Goal: Navigation & Orientation: Find specific page/section

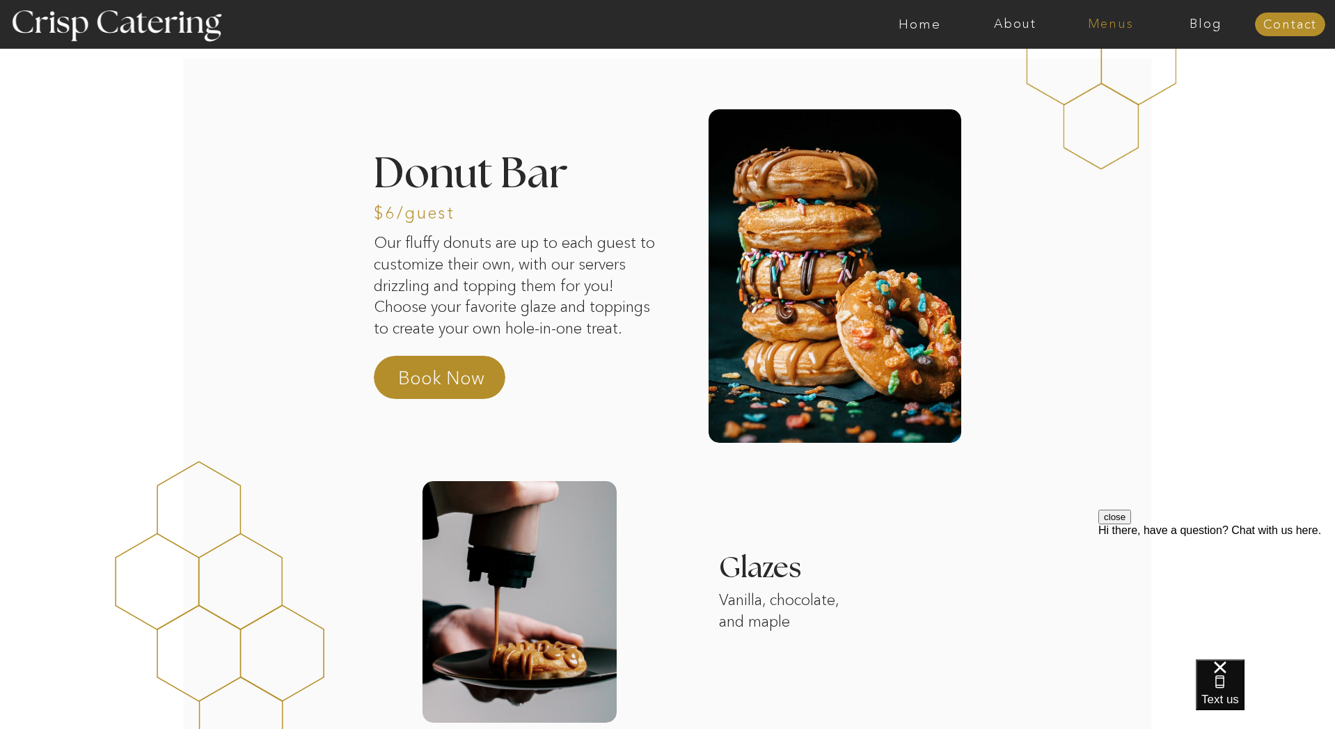
click at [1116, 23] on nav "Menus" at bounding box center [1110, 24] width 95 height 14
click at [1081, 67] on nav "Summer (Mar-Aug)" at bounding box center [1114, 62] width 125 height 13
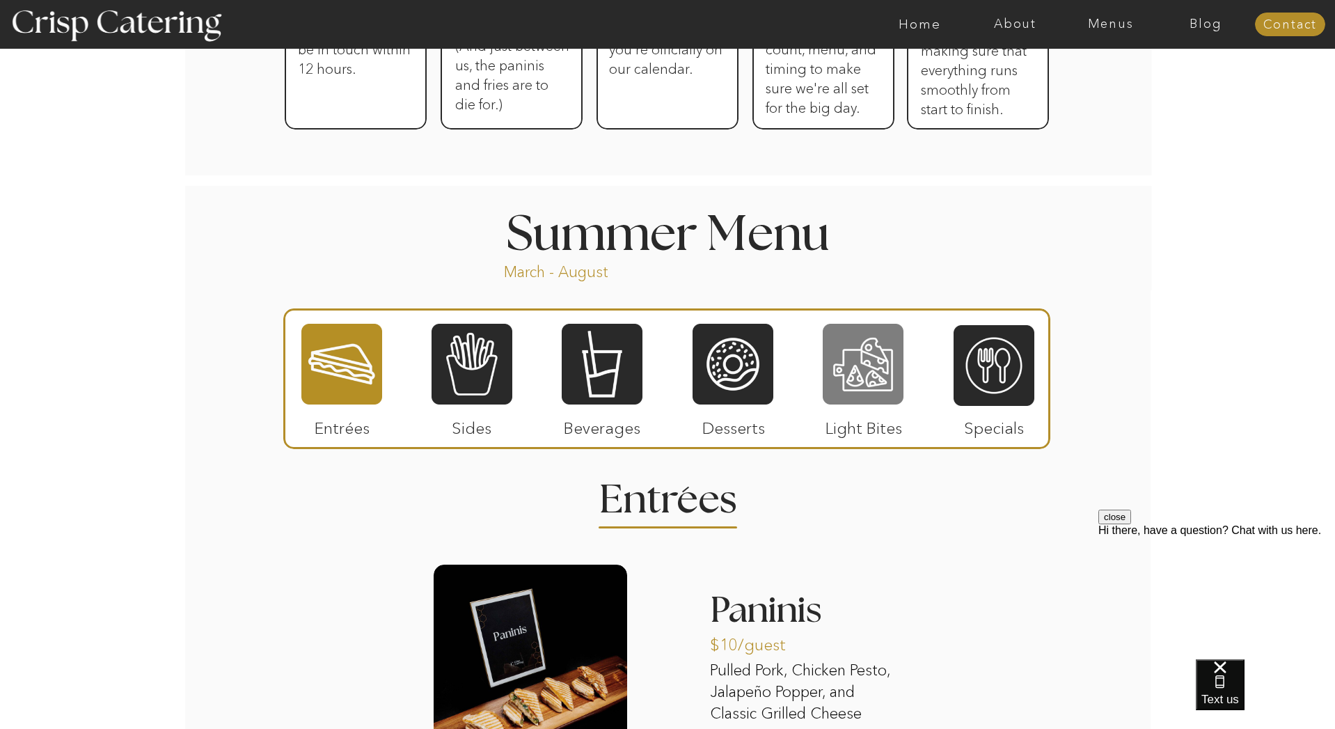
click at [832, 363] on div at bounding box center [863, 364] width 81 height 84
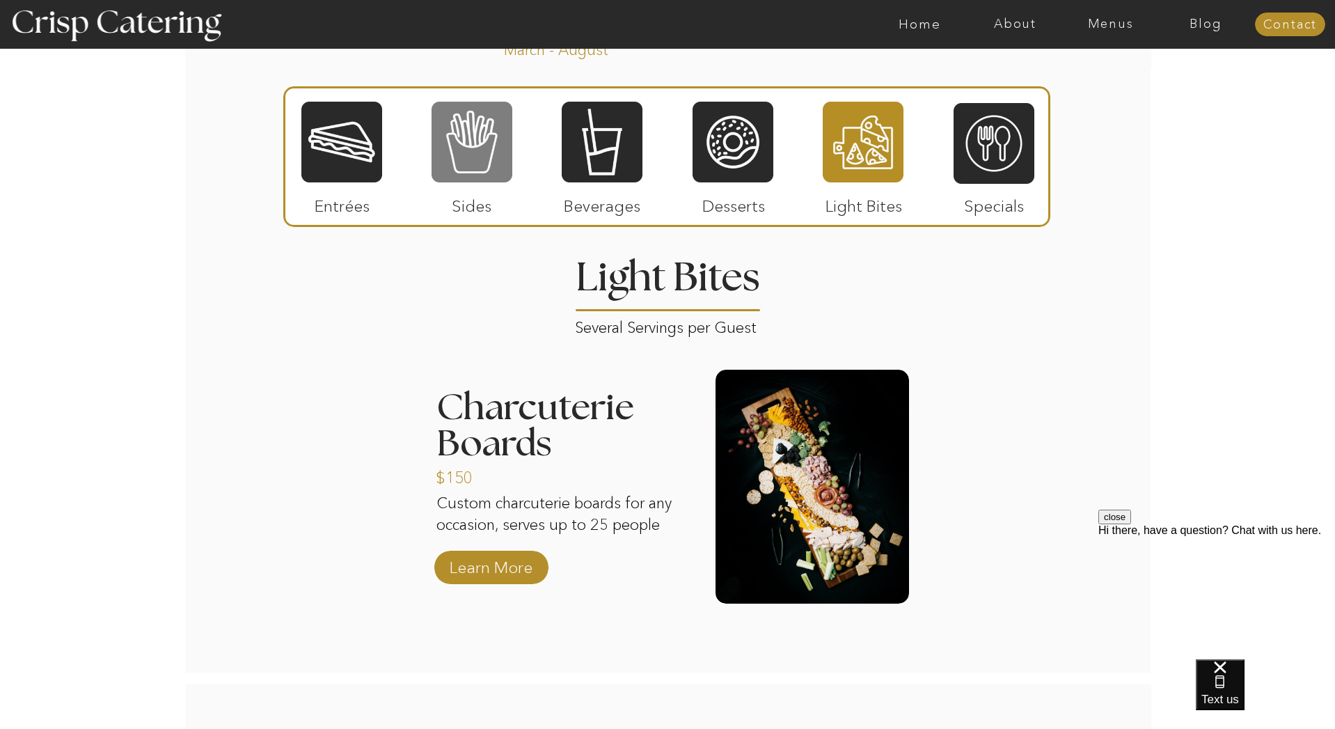
scroll to position [1227, 0]
click at [476, 157] on div at bounding box center [472, 143] width 81 height 84
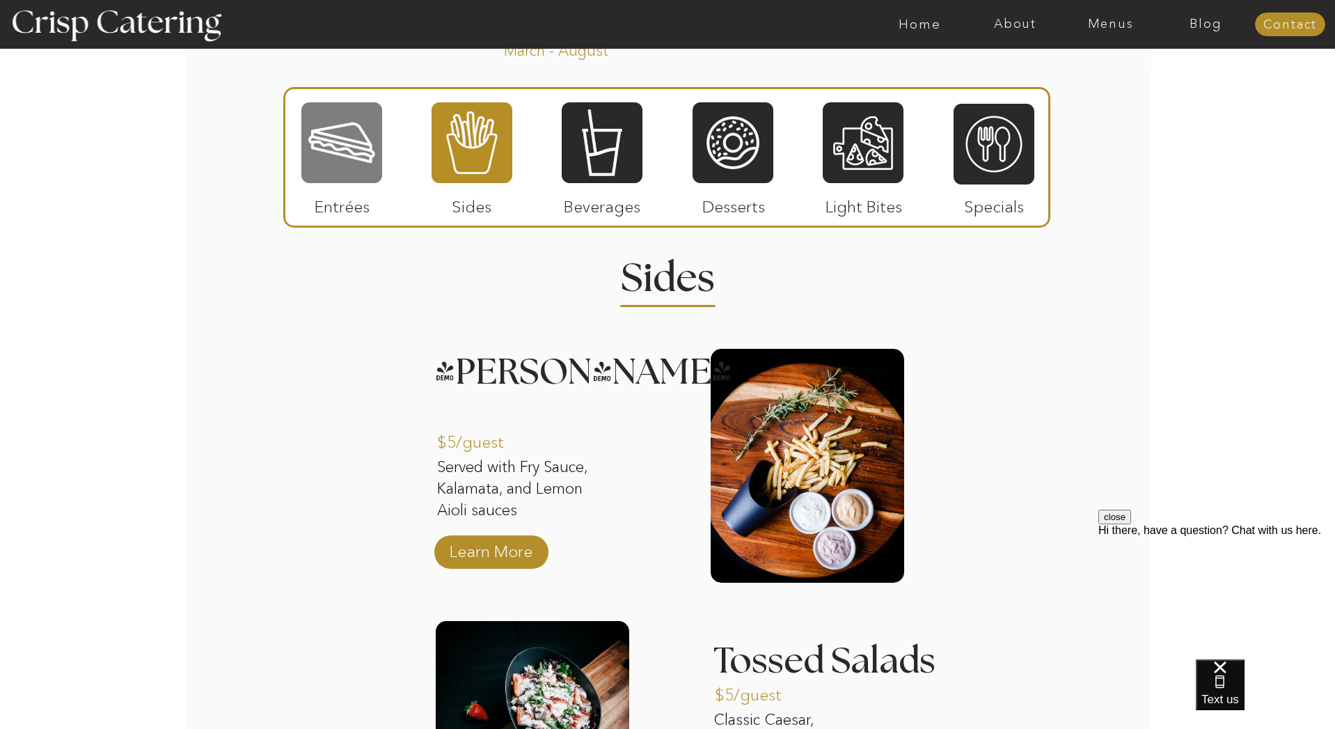
click at [340, 167] on div at bounding box center [341, 143] width 81 height 84
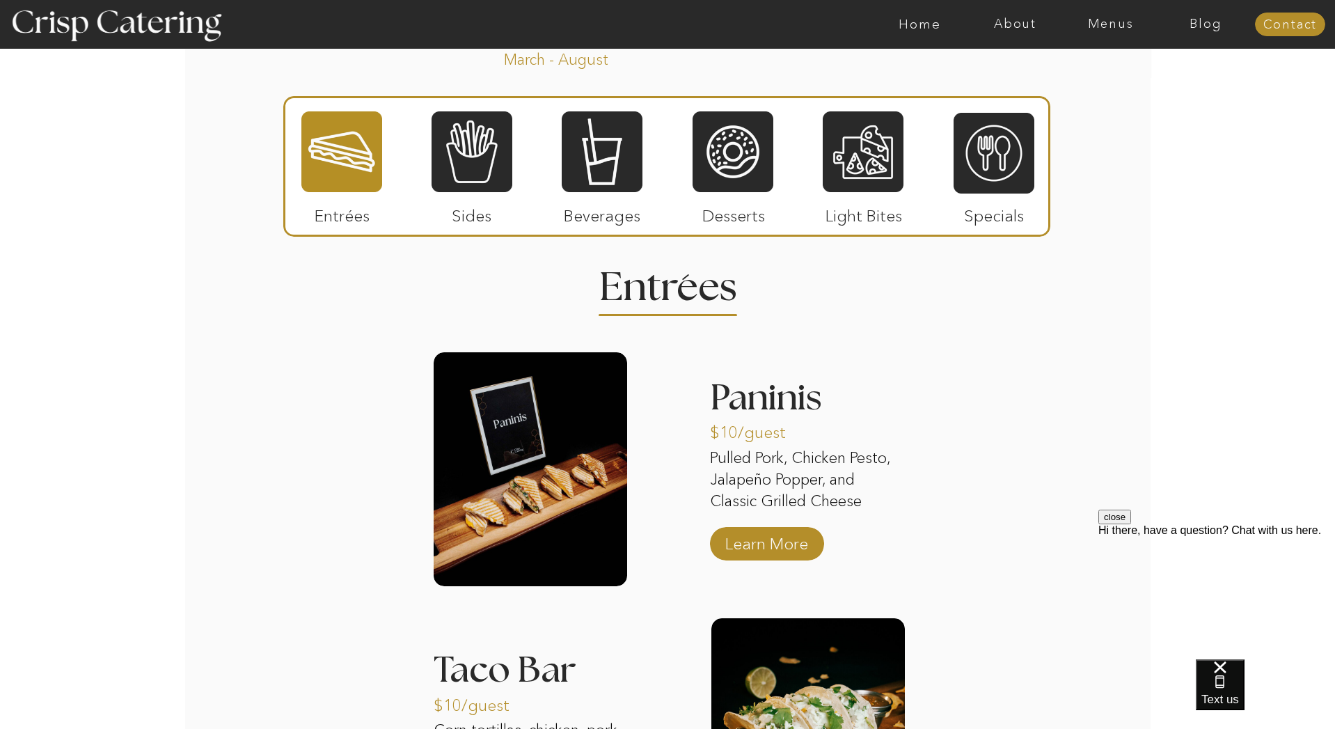
scroll to position [1217, 0]
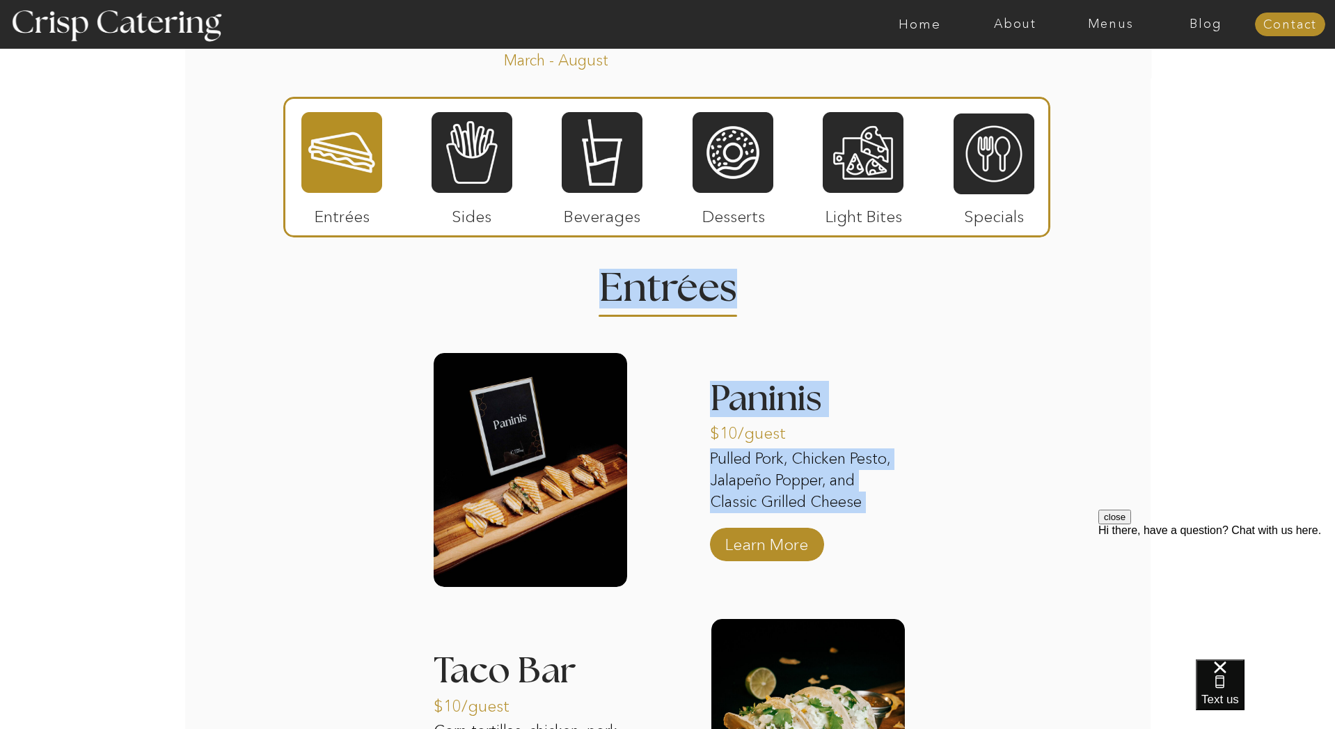
drag, startPoint x: 604, startPoint y: 302, endPoint x: 727, endPoint y: 300, distance: 123.2
click at [728, 299] on div "About Home Menus Contact Blog About Crisp Crisp Cares Reviews faq About Home Me…" at bounding box center [667, 506] width 1335 height 3447
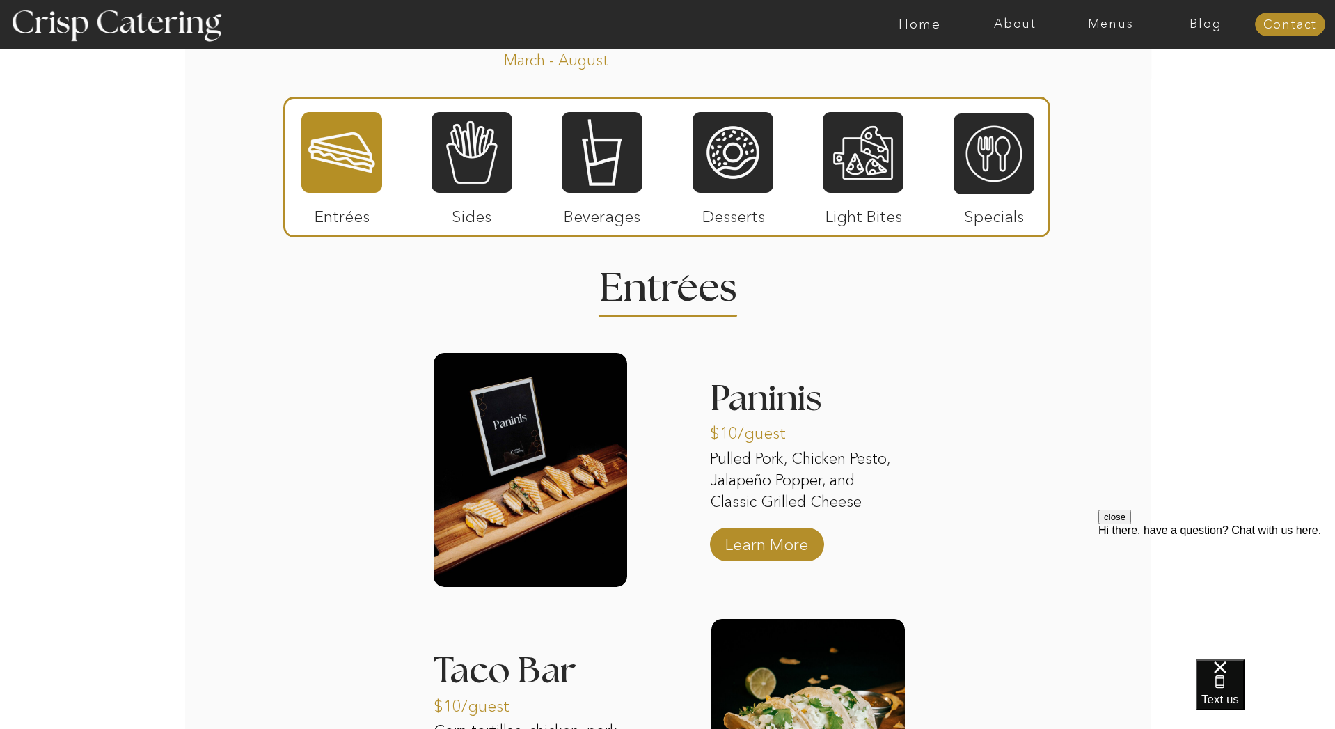
click at [347, 317] on div "About Home Menus Contact Blog About Crisp Crisp Cares Reviews faq About Home Me…" at bounding box center [667, 506] width 1335 height 3447
